Goal: Transaction & Acquisition: Purchase product/service

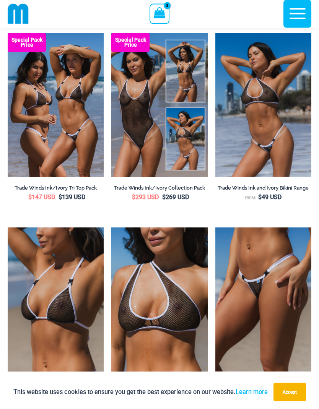
scroll to position [249, 0]
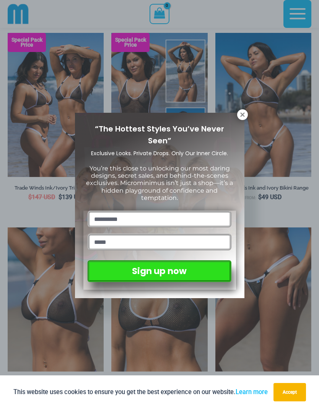
click at [241, 116] on icon at bounding box center [242, 114] width 4 height 4
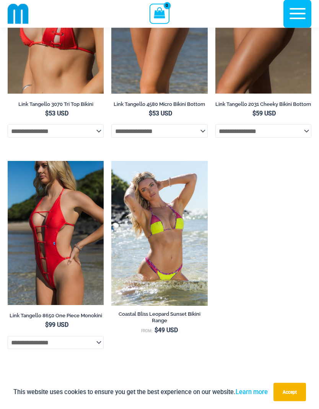
scroll to position [2284, 0]
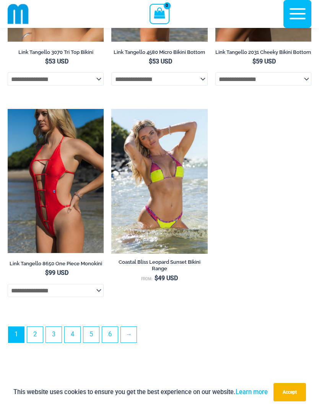
click at [8, 109] on img at bounding box center [8, 109] width 0 height 0
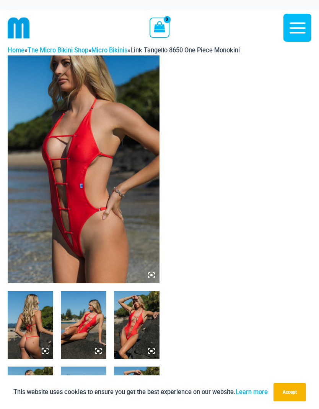
click at [53, 220] on img at bounding box center [84, 169] width 152 height 228
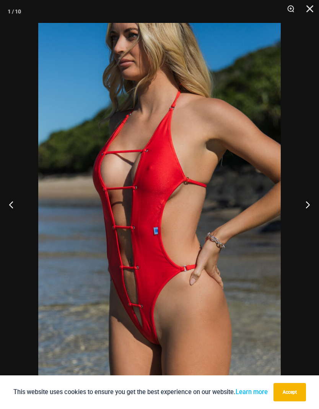
click at [299, 202] on button "Next" at bounding box center [304, 204] width 29 height 38
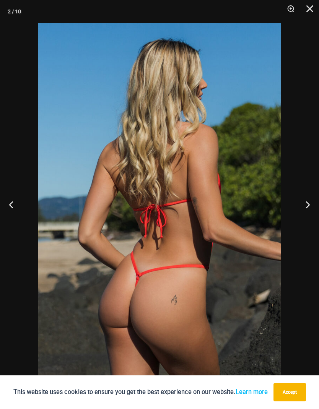
click at [294, 207] on button "Next" at bounding box center [304, 204] width 29 height 38
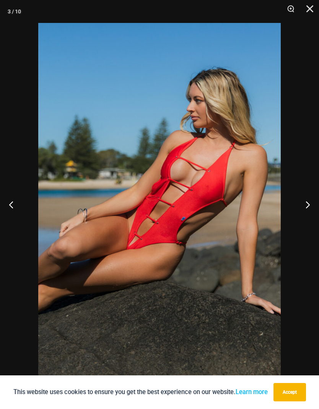
click at [308, 195] on button "Next" at bounding box center [304, 204] width 29 height 38
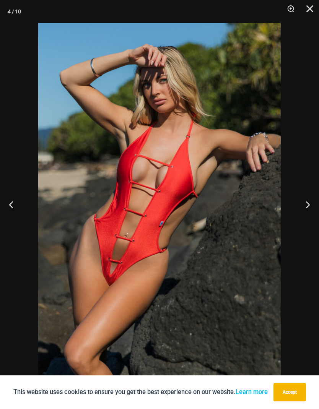
click at [307, 200] on button "Next" at bounding box center [304, 204] width 29 height 38
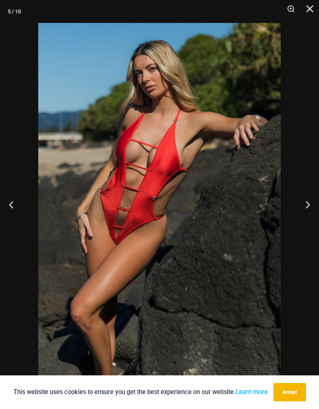
click at [310, 197] on button "Next" at bounding box center [304, 204] width 29 height 38
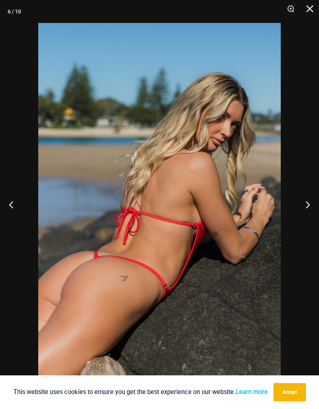
click at [303, 202] on button "Next" at bounding box center [304, 204] width 29 height 38
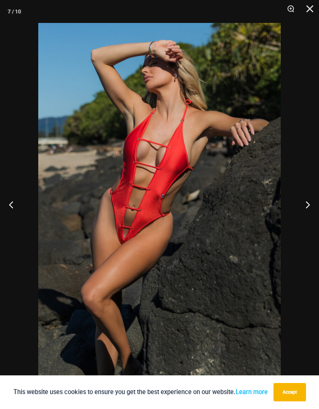
click at [305, 203] on button "Next" at bounding box center [304, 204] width 29 height 38
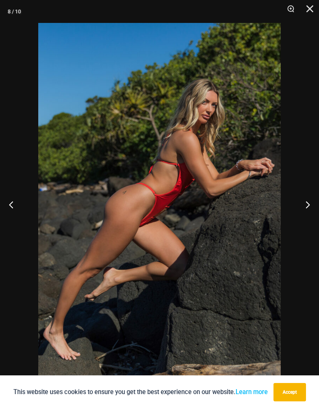
click at [306, 202] on button "Next" at bounding box center [304, 204] width 29 height 38
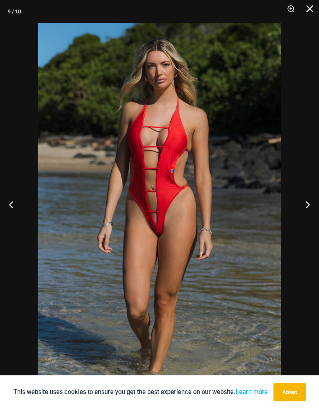
click at [307, 200] on button "Next" at bounding box center [304, 204] width 29 height 38
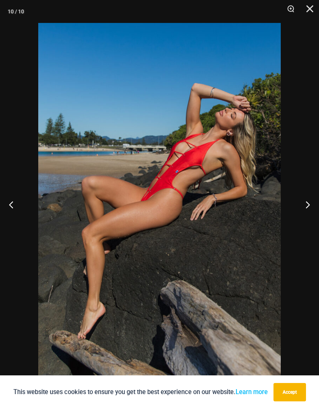
click at [308, 202] on button "Next" at bounding box center [304, 204] width 29 height 38
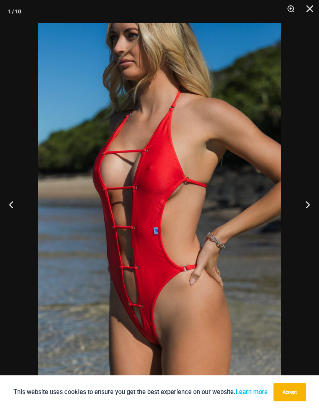
click at [305, 202] on button "Next" at bounding box center [304, 204] width 29 height 38
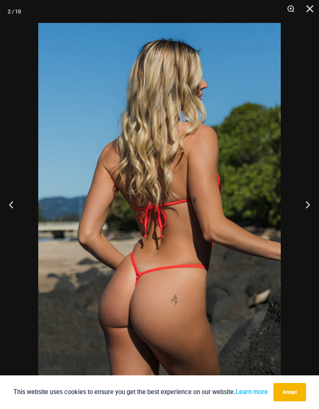
click at [304, 202] on button "Next" at bounding box center [304, 204] width 29 height 38
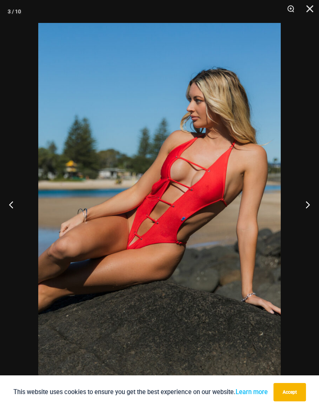
click at [308, 201] on button "Next" at bounding box center [304, 204] width 29 height 38
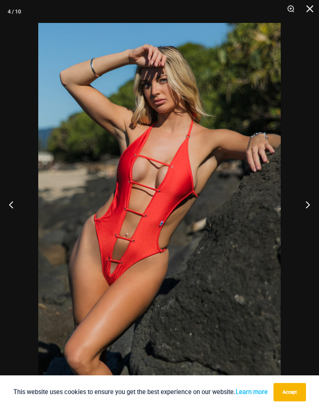
click at [311, 198] on button "Next" at bounding box center [304, 204] width 29 height 38
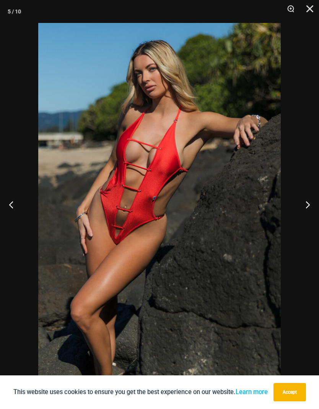
click at [311, 198] on button "Next" at bounding box center [304, 204] width 29 height 38
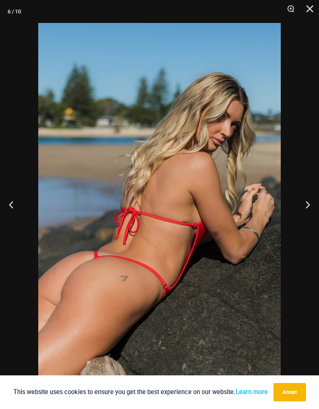
click at [309, 199] on button "Next" at bounding box center [304, 204] width 29 height 38
